Goal: Task Accomplishment & Management: Use online tool/utility

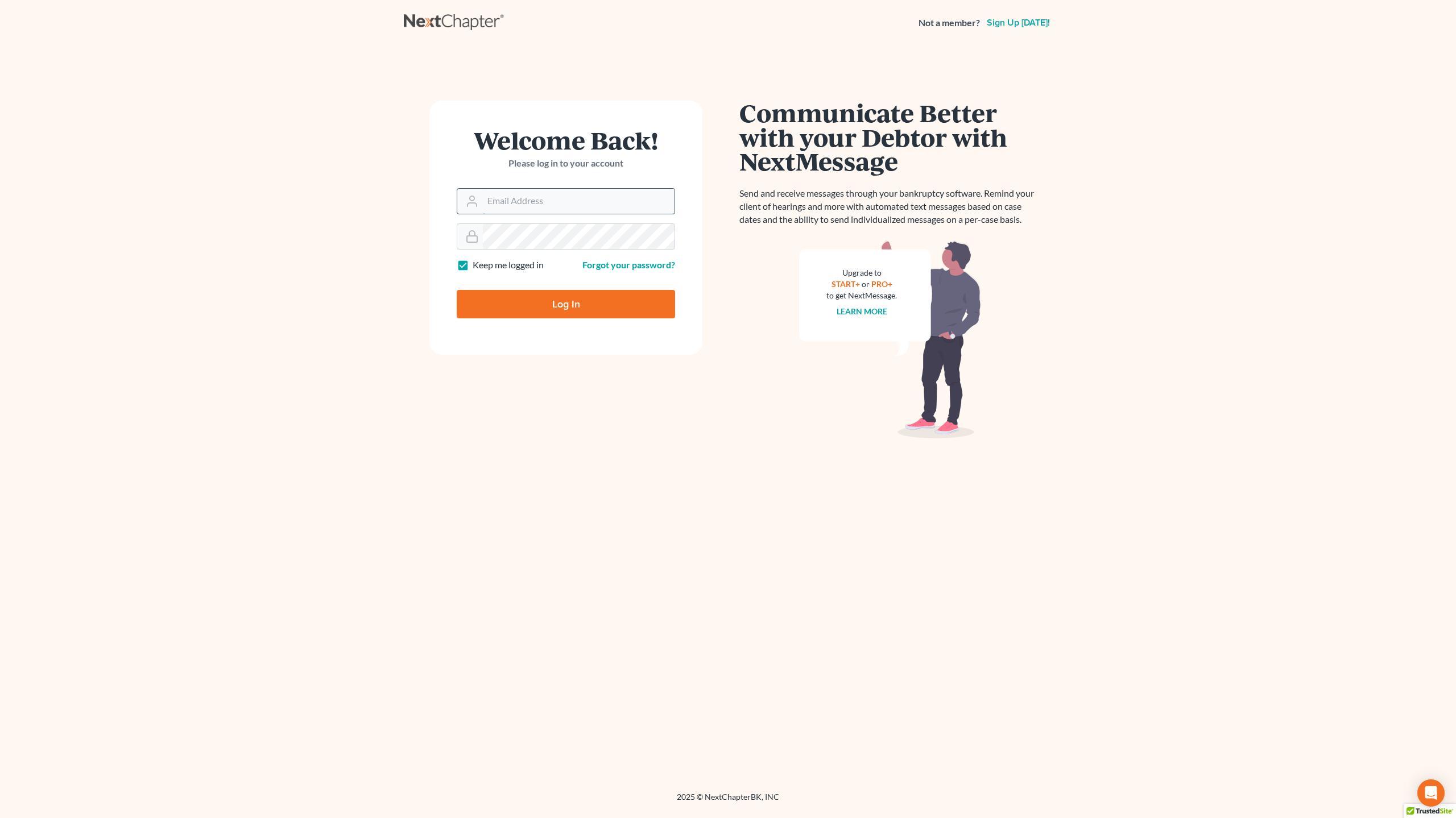
click at [517, 204] on input "Email Address" at bounding box center [579, 201] width 191 height 25
type input "[EMAIL_ADDRESS][DOMAIN_NAME]"
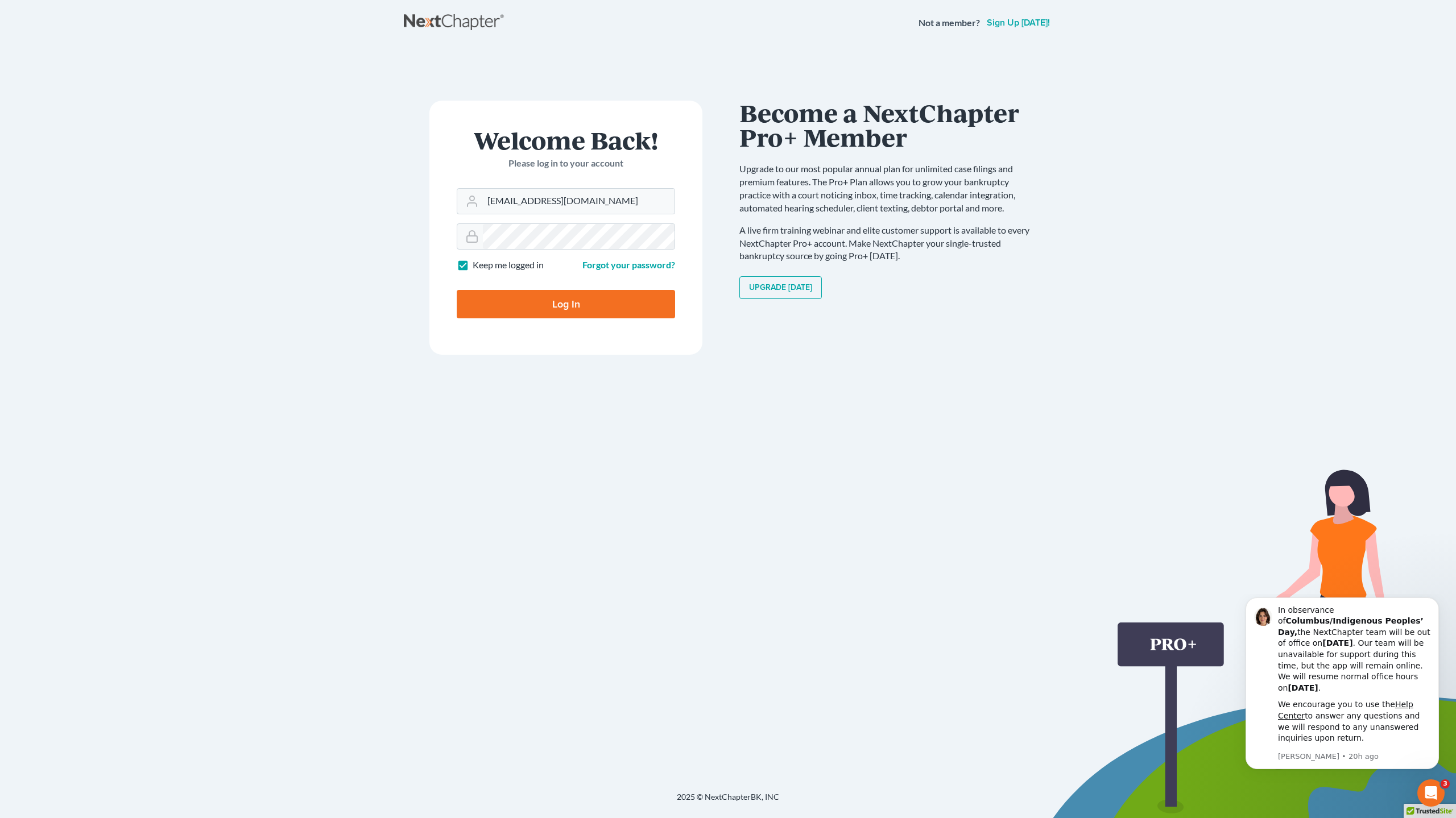
click at [549, 301] on input "Log In" at bounding box center [566, 304] width 218 height 28
type input "Thinking..."
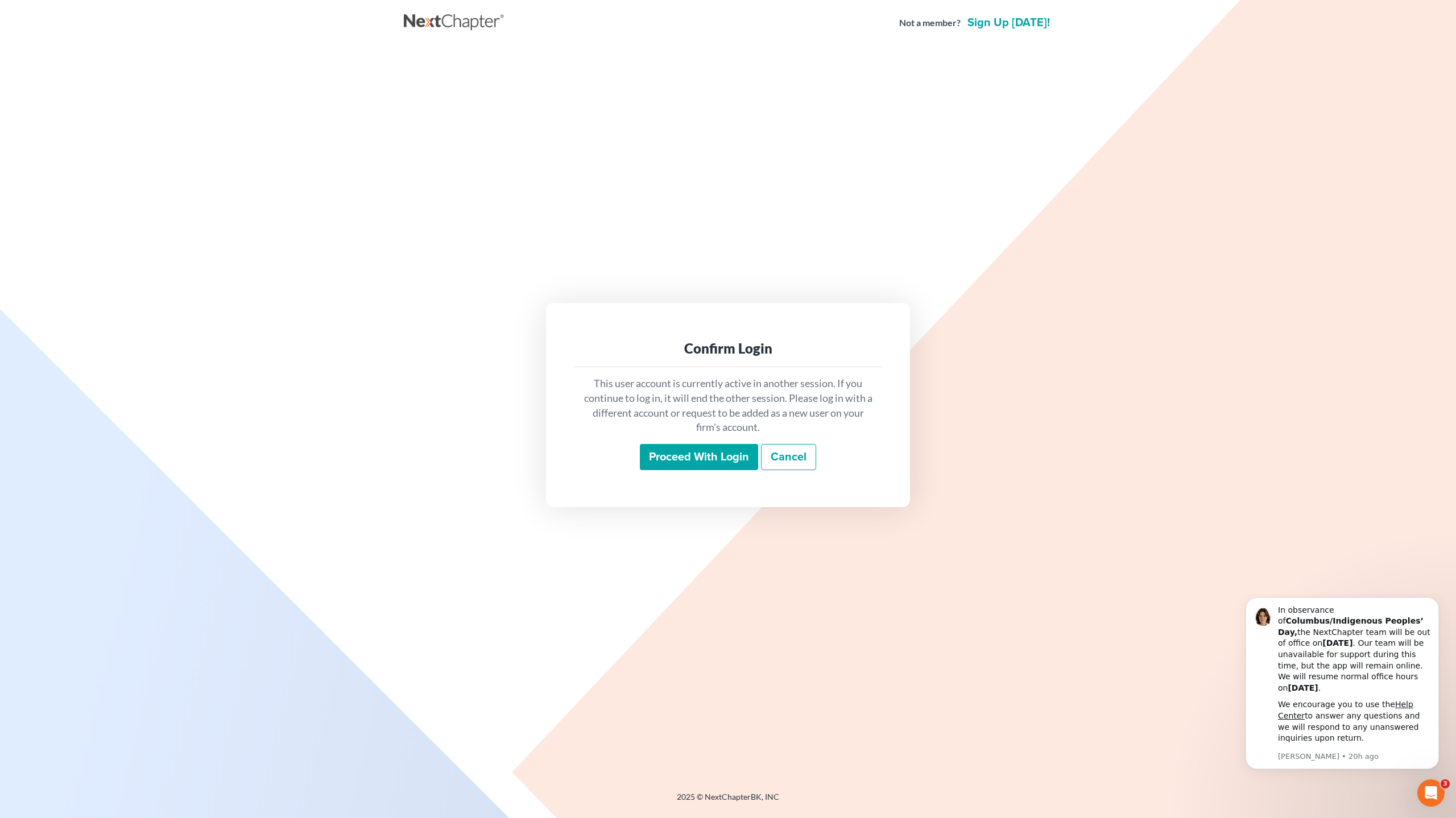
click at [713, 460] on input "Proceed with login" at bounding box center [699, 457] width 119 height 26
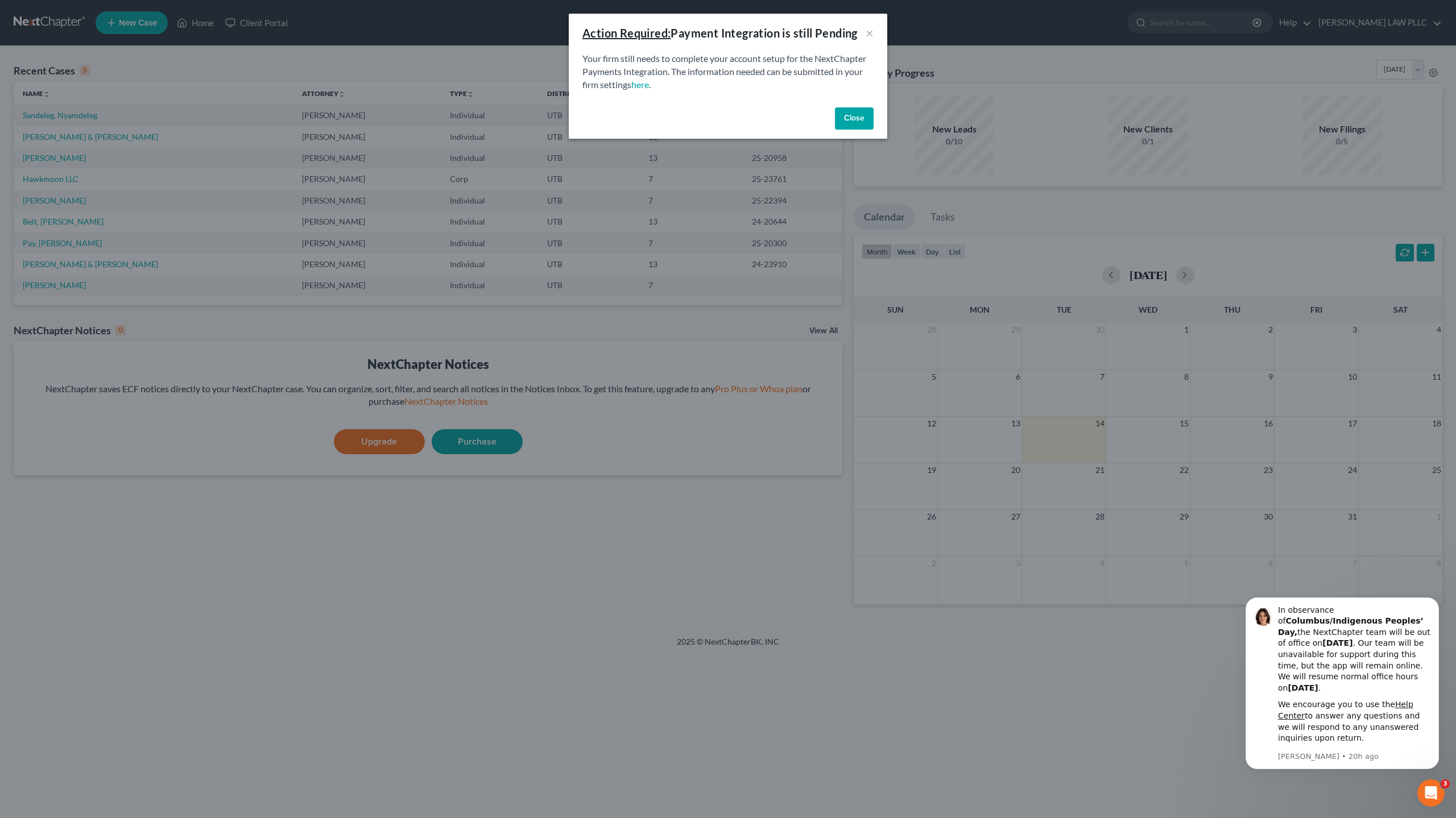
click at [850, 116] on button "Close" at bounding box center [854, 119] width 39 height 23
